Goal: Check status

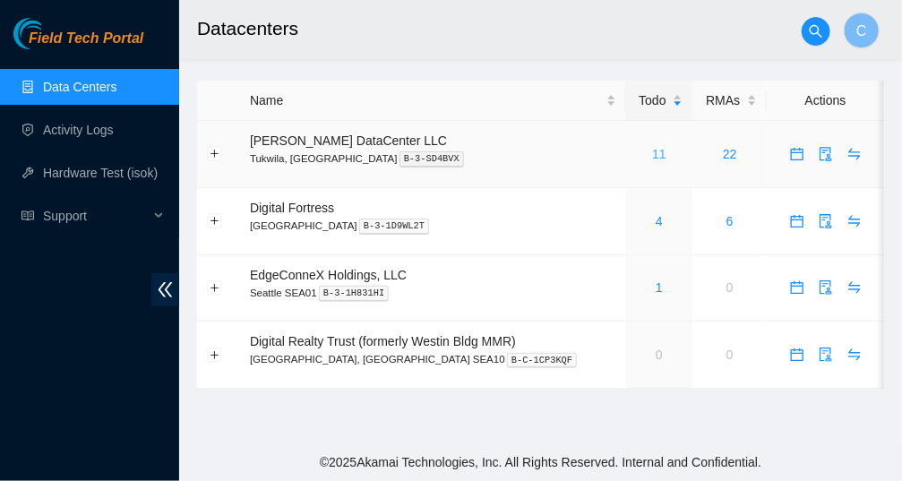
click at [652, 156] on link "11" at bounding box center [659, 154] width 14 height 14
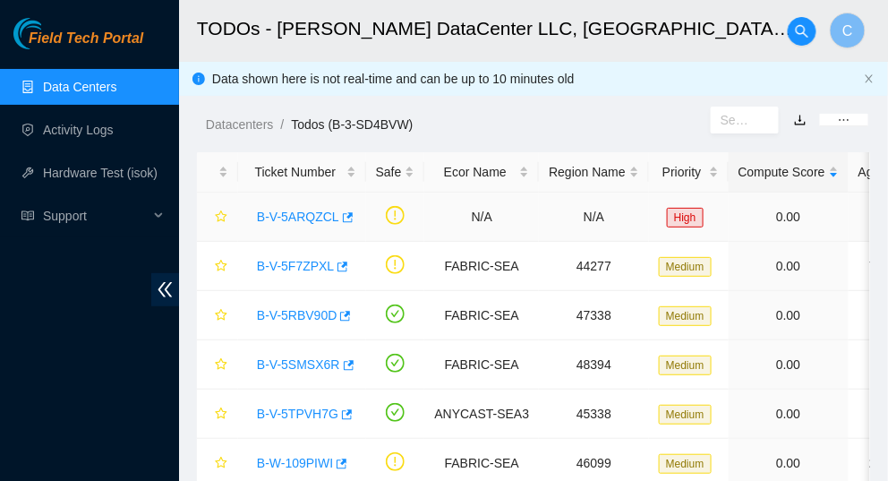
click at [295, 216] on link "B-V-5ARQZCL" at bounding box center [298, 217] width 82 height 14
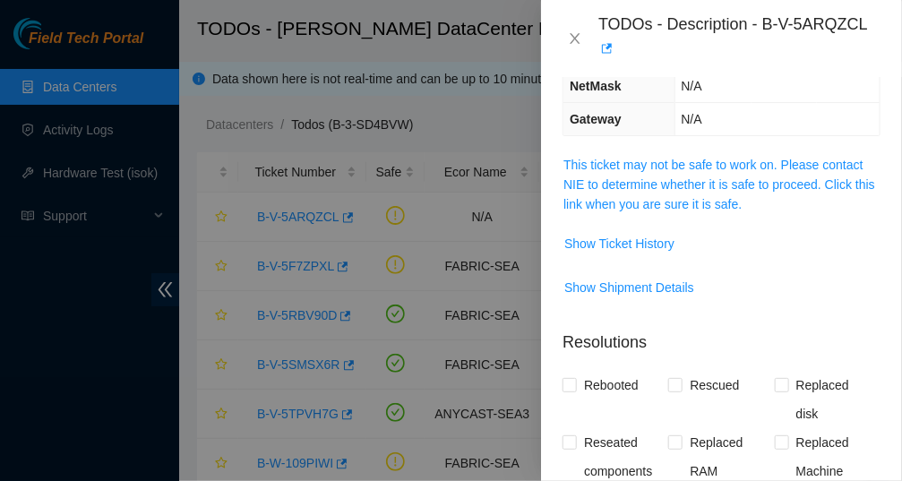
scroll to position [269, 0]
click at [620, 233] on span "Show Ticket History" at bounding box center [619, 243] width 110 height 20
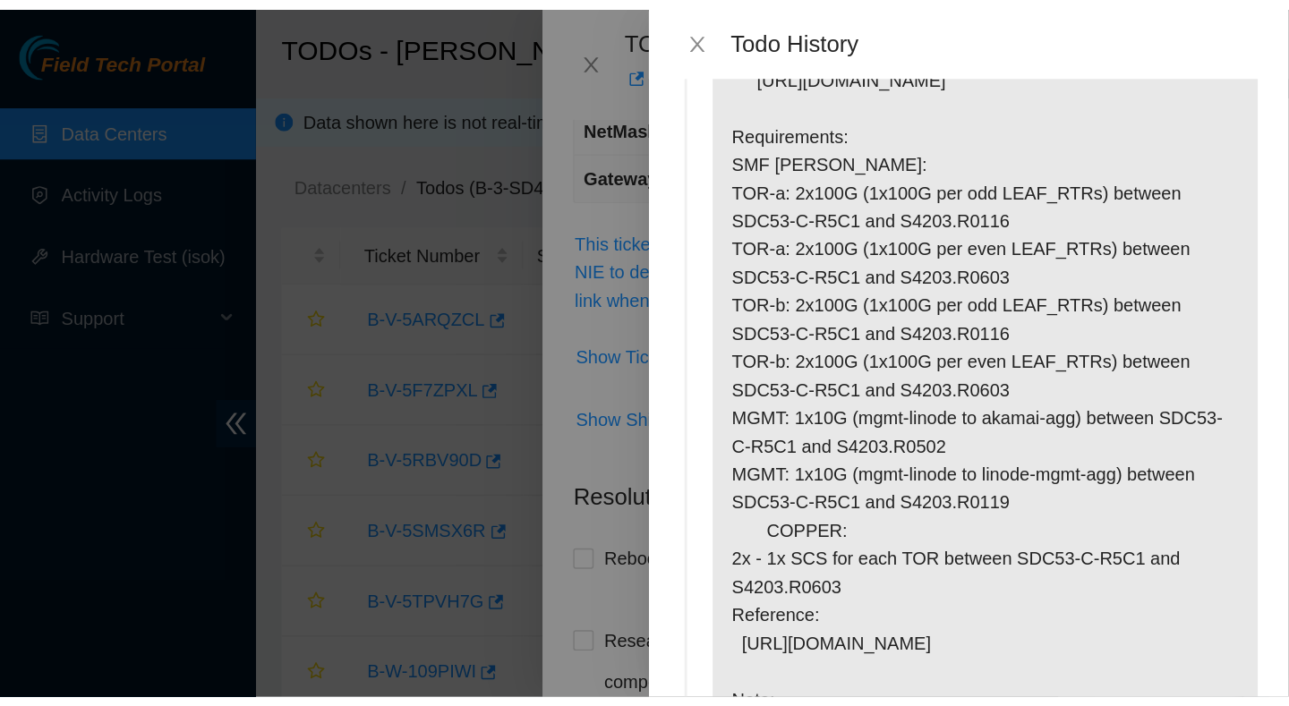
scroll to position [229, 0]
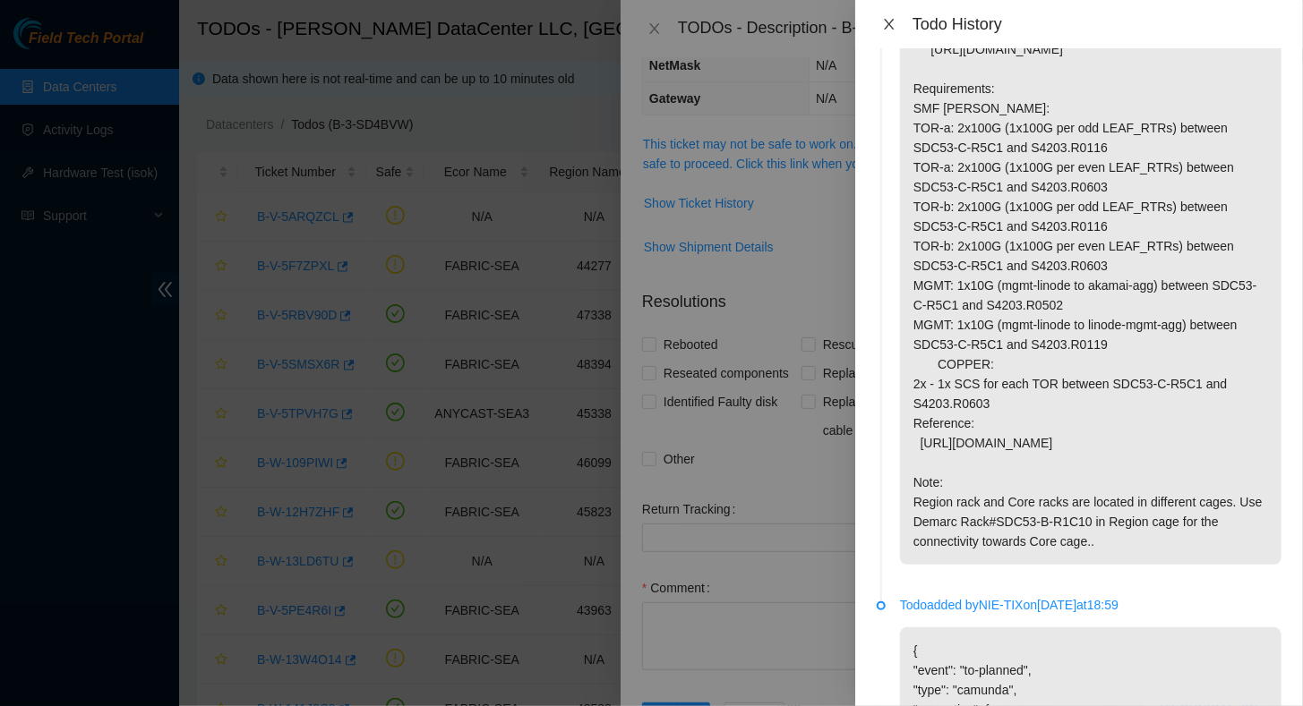
click at [890, 28] on icon "close" at bounding box center [889, 24] width 14 height 14
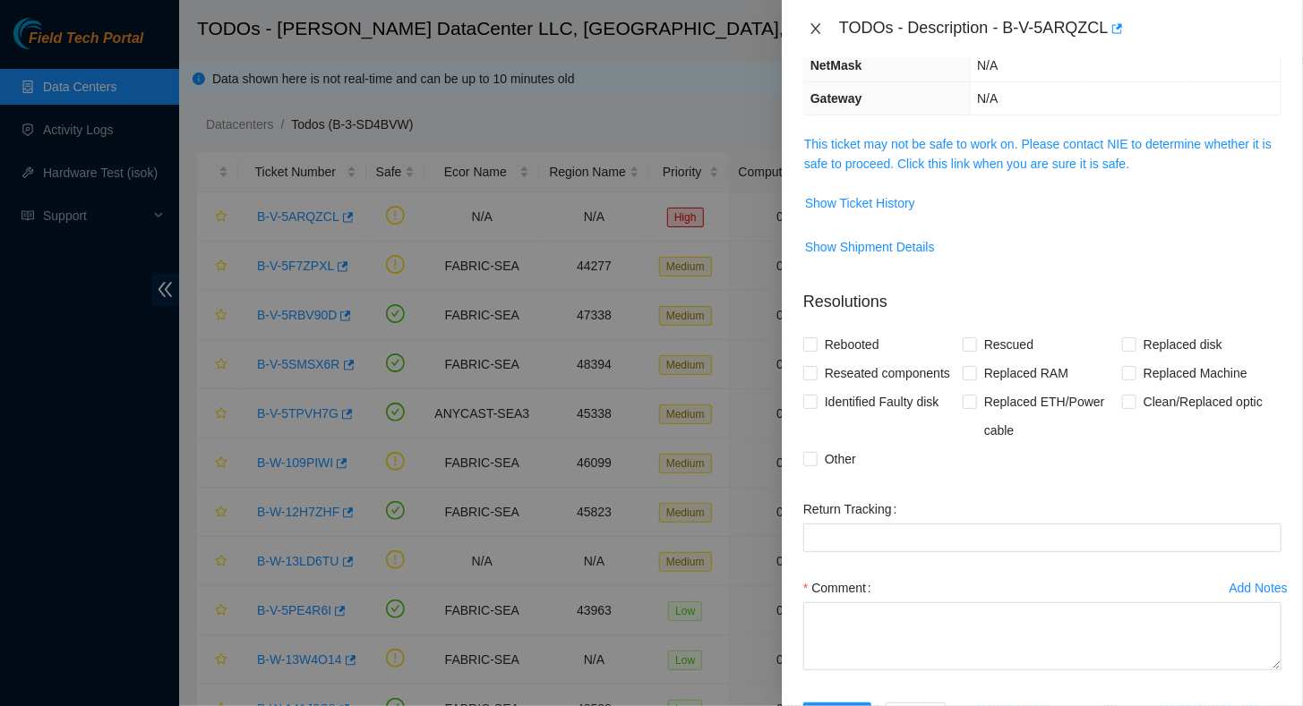
click at [815, 28] on icon "close" at bounding box center [815, 28] width 10 height 11
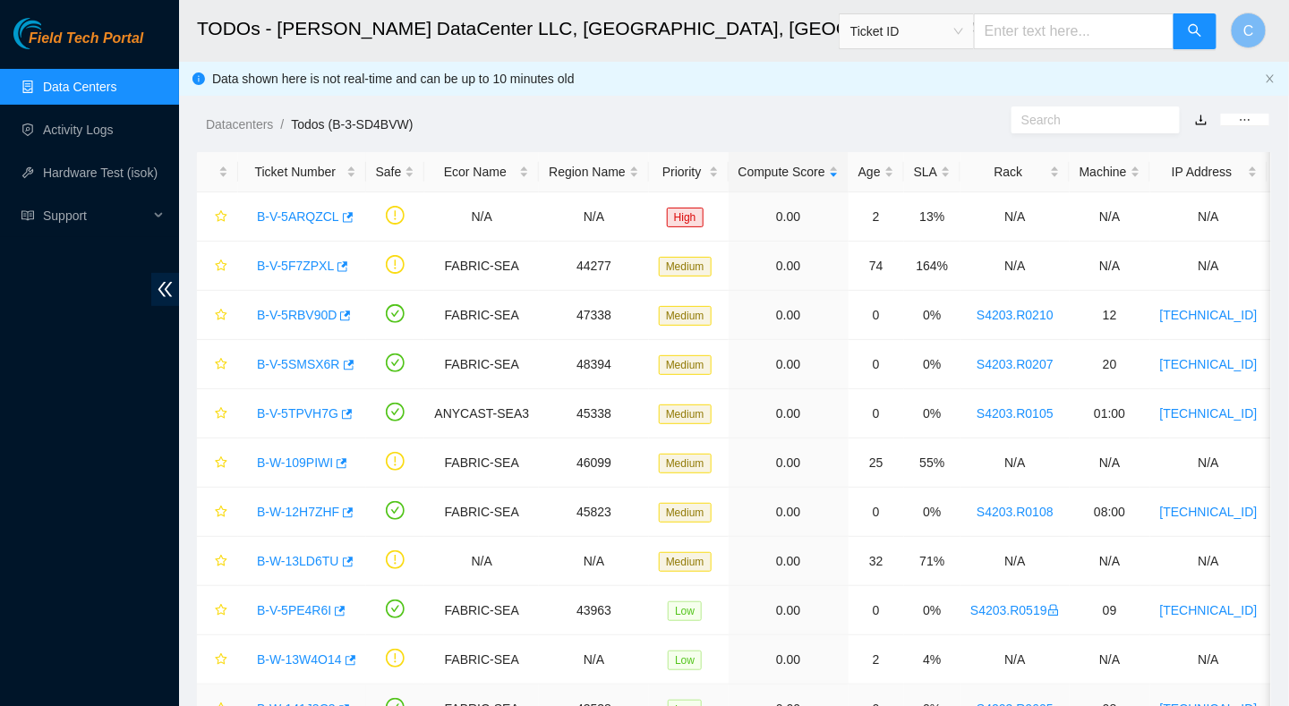
scroll to position [288, 0]
